Goal: Find specific page/section: Find specific page/section

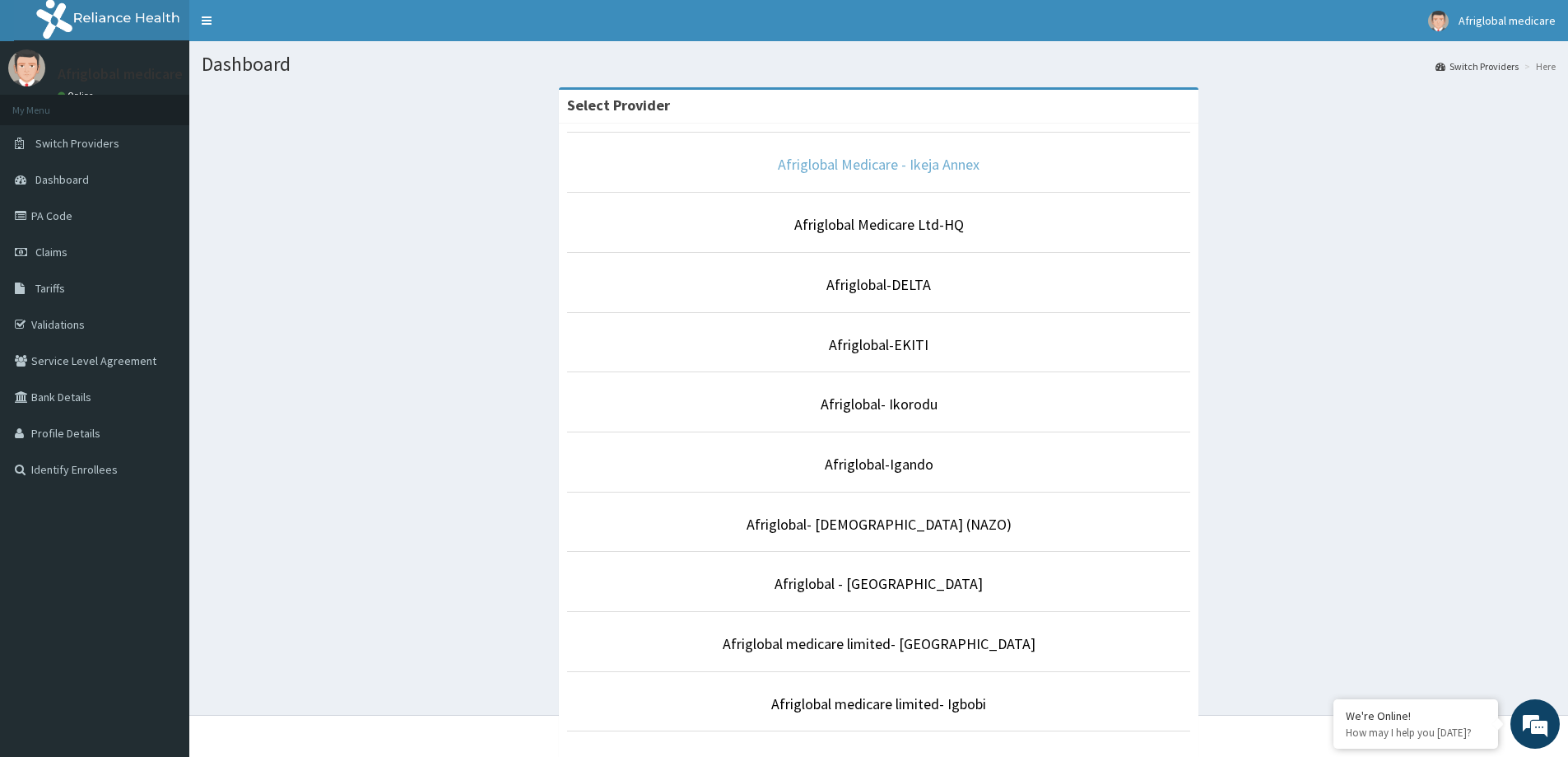
click at [933, 165] on link "Afriglobal Medicare - Ikeja Annex" at bounding box center [879, 164] width 202 height 19
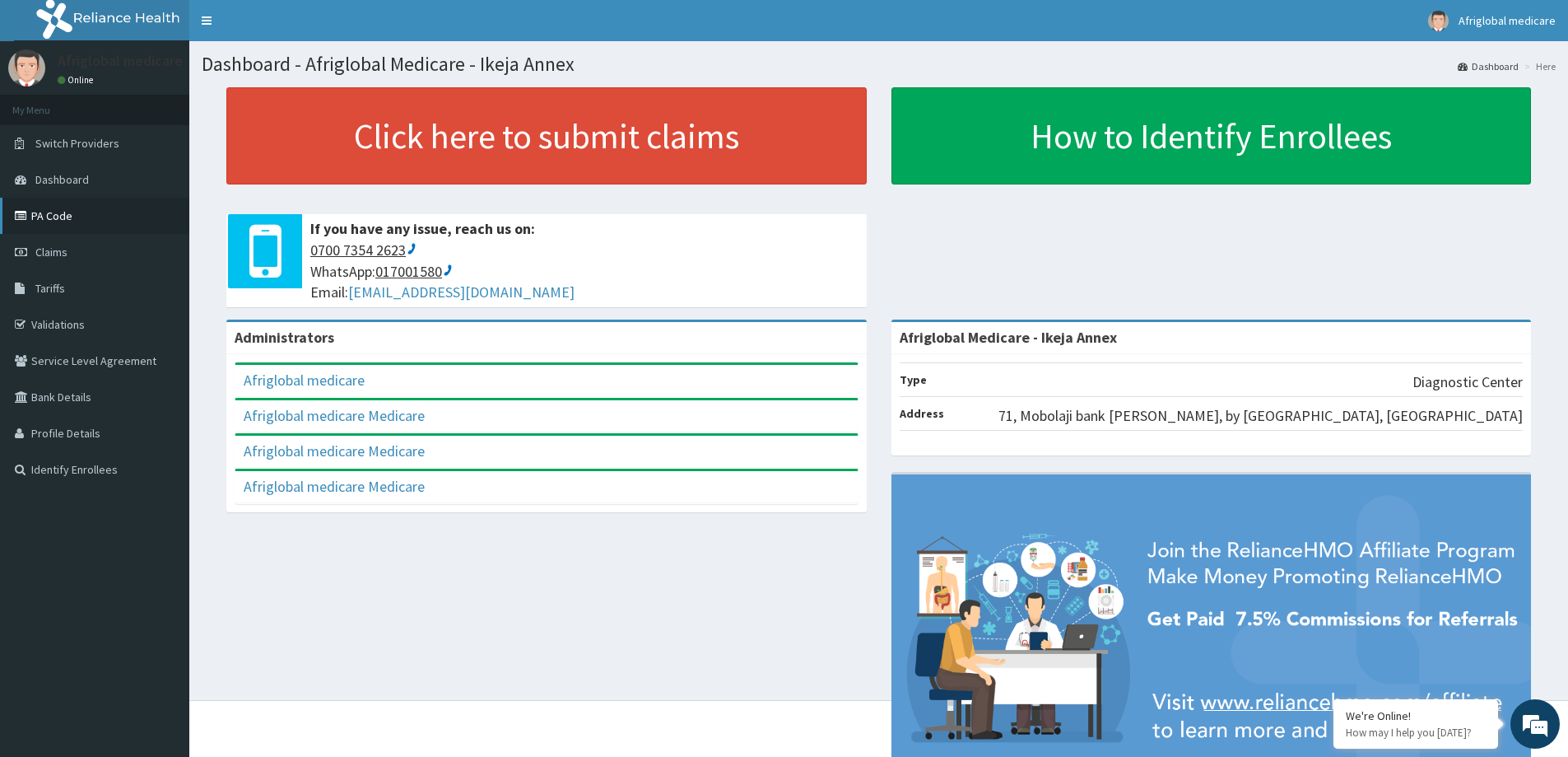
click at [73, 211] on link "PA Code" at bounding box center [95, 215] width 190 height 36
click at [105, 148] on span "Switch Providers" at bounding box center [77, 143] width 84 height 15
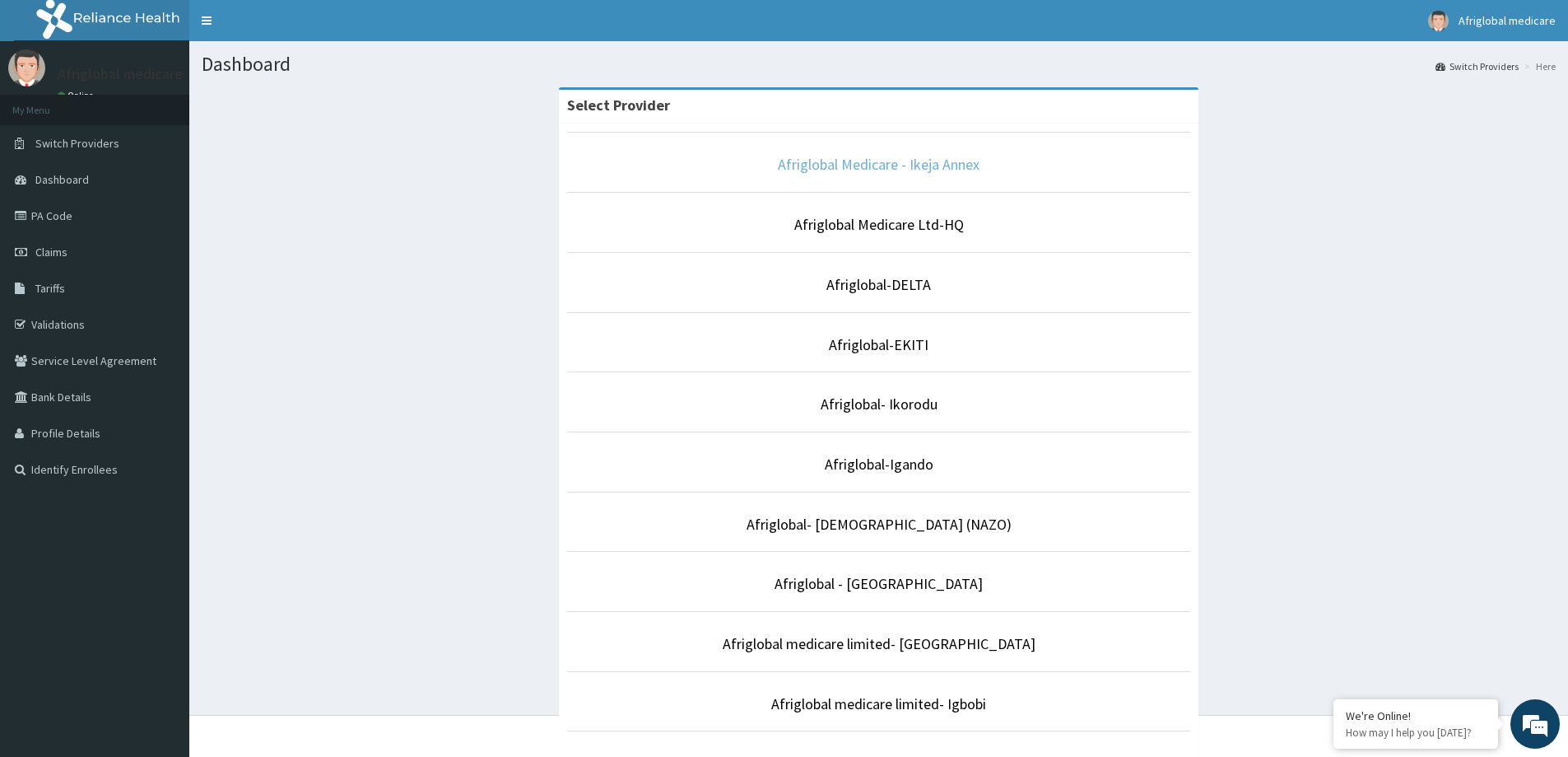
click at [836, 159] on link "Afriglobal Medicare - Ikeja Annex" at bounding box center [879, 164] width 202 height 19
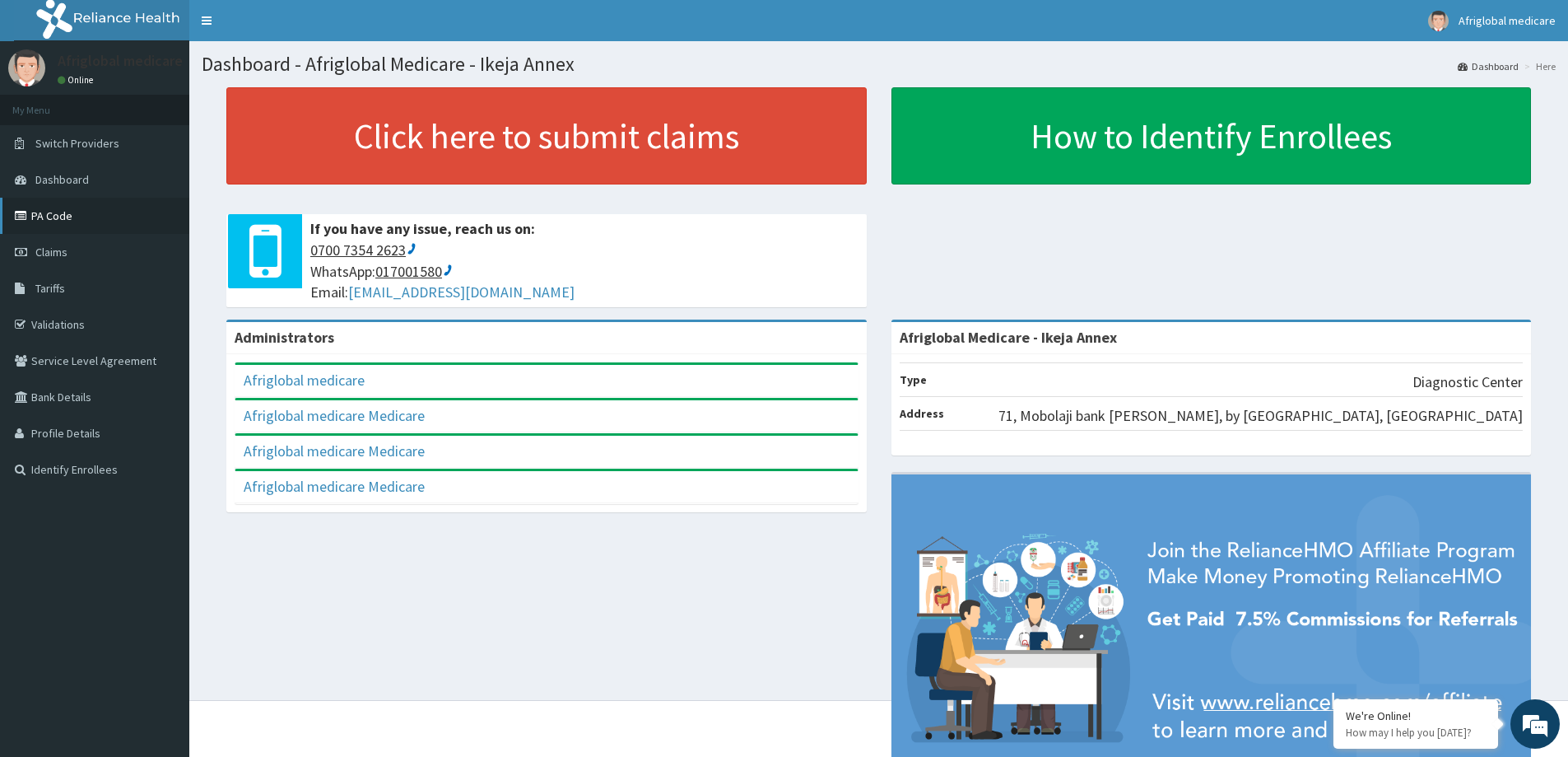
click at [101, 220] on link "PA Code" at bounding box center [95, 215] width 190 height 36
